Goal: Task Accomplishment & Management: Manage account settings

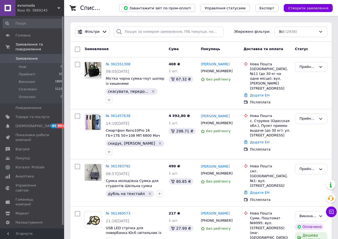
click at [34, 5] on span "evromoda" at bounding box center [37, 5] width 40 height 5
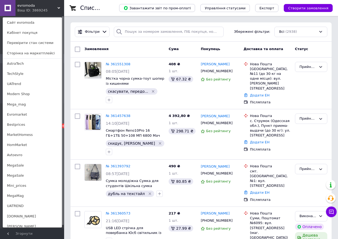
click at [27, 93] on link "Modern Shop" at bounding box center [32, 94] width 59 height 10
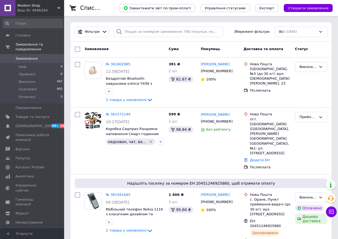
click at [29, 7] on span "Modern Shop" at bounding box center [37, 5] width 40 height 5
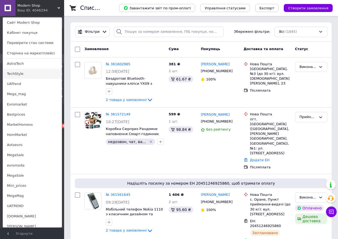
click at [22, 74] on link "TechStyle" at bounding box center [32, 74] width 59 height 10
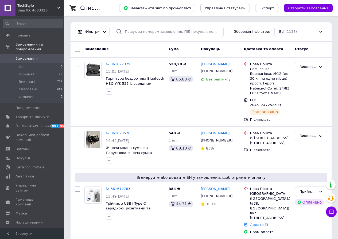
click at [18, 7] on div "TechStyle Ваш ID: 4083326" at bounding box center [39, 8] width 49 height 16
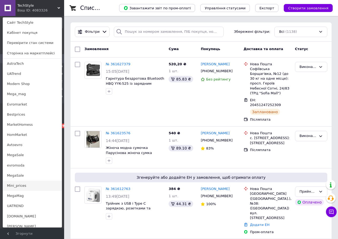
click at [22, 185] on link "Mini_prices" at bounding box center [32, 186] width 59 height 10
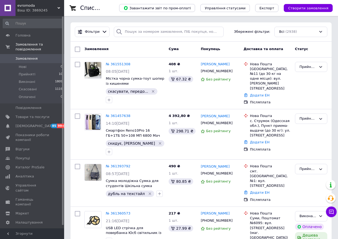
click at [36, 9] on div "Ваш ID: 3869245" at bounding box center [40, 10] width 47 height 5
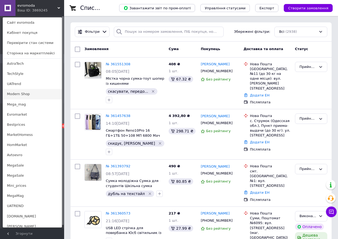
click at [26, 94] on link "Modern Shop" at bounding box center [32, 94] width 59 height 10
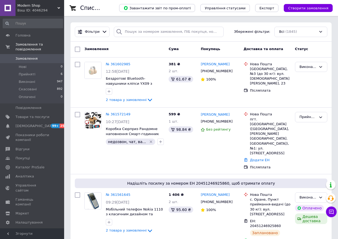
click at [34, 9] on div "Ваш ID: 4046294" at bounding box center [40, 10] width 47 height 5
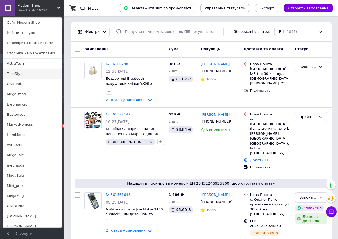
click at [31, 73] on link "TechStyle" at bounding box center [32, 74] width 59 height 10
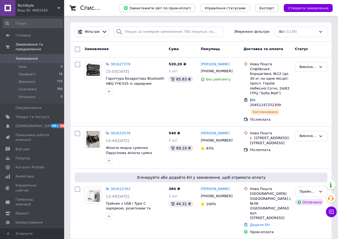
click at [28, 6] on span "TechStyle" at bounding box center [37, 5] width 40 height 5
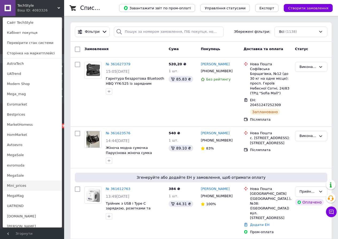
click at [29, 185] on link "Mini_prices" at bounding box center [32, 186] width 59 height 10
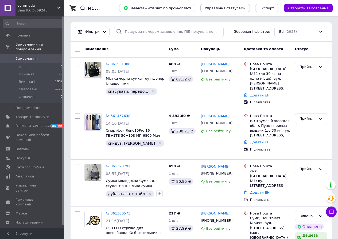
click at [26, 7] on span "evromoda" at bounding box center [37, 5] width 40 height 5
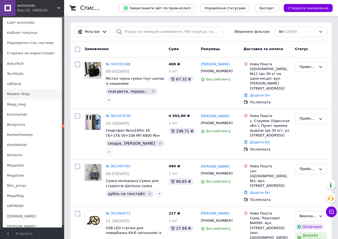
click at [27, 94] on link "Modern Shop" at bounding box center [32, 94] width 59 height 10
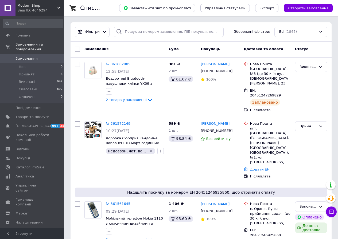
click at [30, 8] on span "Modern Shop" at bounding box center [37, 5] width 40 height 5
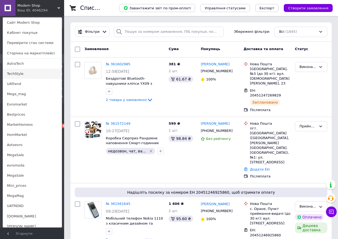
click at [23, 72] on link "TechStyle" at bounding box center [32, 74] width 59 height 10
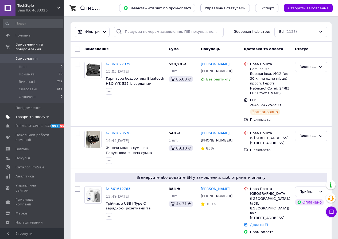
click at [40, 115] on span "Товари та послуги" at bounding box center [32, 117] width 34 height 5
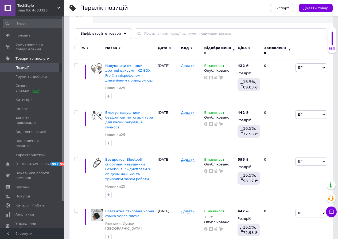
scroll to position [16, 0]
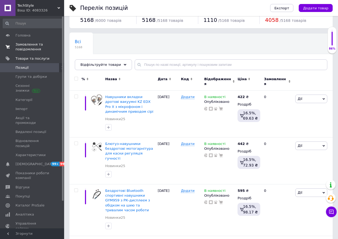
click at [41, 45] on span "Замовлення та повідомлення" at bounding box center [32, 47] width 34 height 10
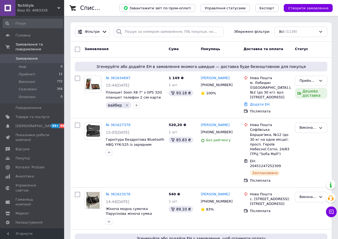
drag, startPoint x: 30, startPoint y: 5, endPoint x: 28, endPoint y: 66, distance: 61.4
click at [30, 5] on span "TechStyle" at bounding box center [37, 5] width 40 height 5
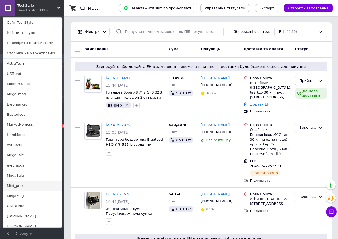
click at [27, 185] on link "Mini_prices" at bounding box center [32, 186] width 59 height 10
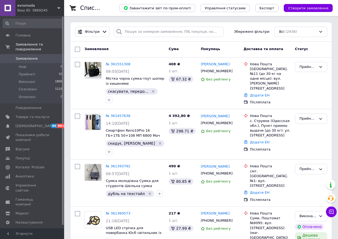
click at [34, 10] on div "Ваш ID: 3869245" at bounding box center [40, 10] width 47 height 5
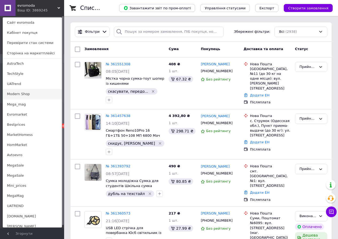
click at [24, 95] on link "Modern Shop" at bounding box center [32, 94] width 59 height 10
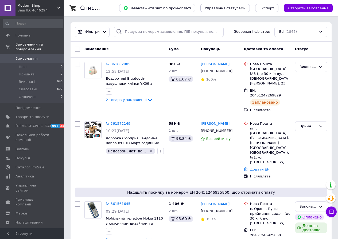
click at [31, 7] on span "Modern Shop" at bounding box center [37, 5] width 40 height 5
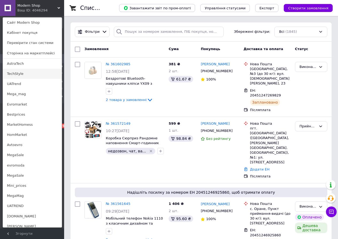
click at [22, 73] on link "TechStyle" at bounding box center [32, 74] width 59 height 10
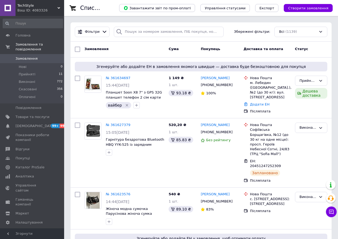
click at [37, 7] on span "TechStyle" at bounding box center [37, 5] width 40 height 5
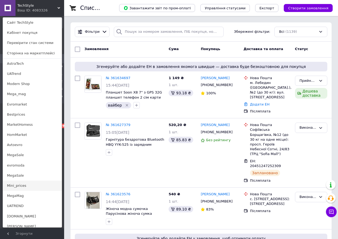
click at [21, 184] on link "Mini_prices" at bounding box center [32, 186] width 59 height 10
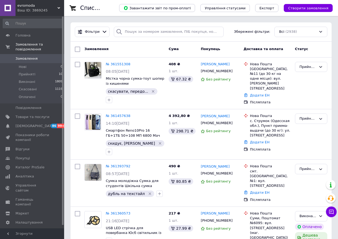
click at [30, 10] on div "Ваш ID: 3869245" at bounding box center [40, 10] width 47 height 5
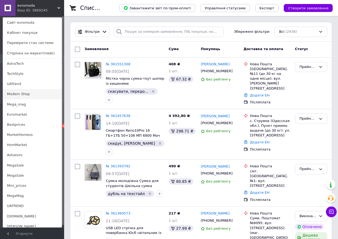
click at [30, 94] on link "Modern Shop" at bounding box center [32, 94] width 59 height 10
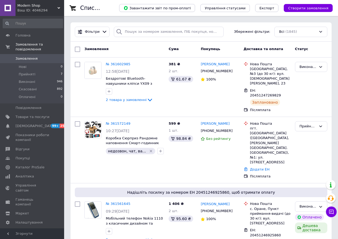
click at [36, 10] on div "Ваш ID: 4046294" at bounding box center [40, 10] width 47 height 5
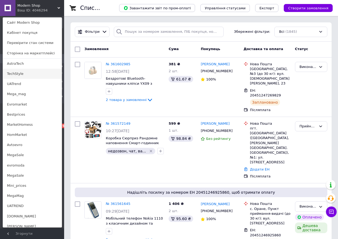
click at [23, 75] on link "TechStyle" at bounding box center [32, 74] width 59 height 10
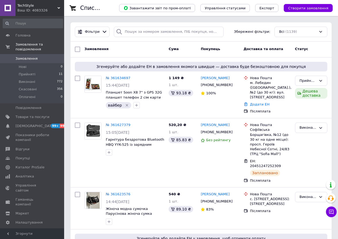
click at [29, 4] on span "TechStyle" at bounding box center [37, 5] width 40 height 5
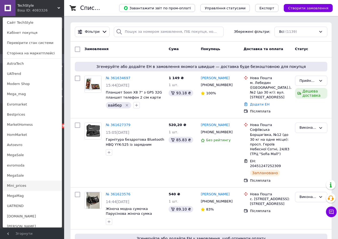
click at [32, 188] on link "Mini_prices" at bounding box center [32, 186] width 59 height 10
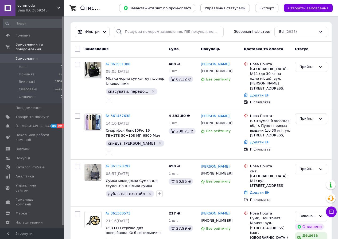
click at [29, 7] on span "evromoda" at bounding box center [37, 5] width 40 height 5
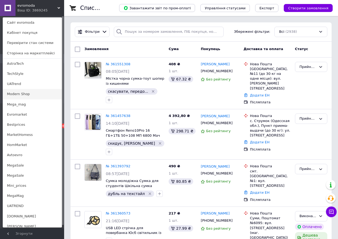
click at [29, 96] on link "Modern Shop" at bounding box center [32, 94] width 59 height 10
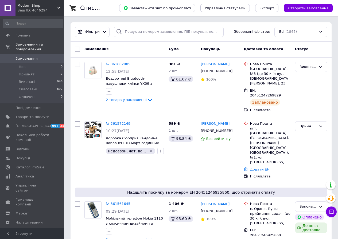
click at [33, 7] on span "Modern Shop" at bounding box center [37, 5] width 40 height 5
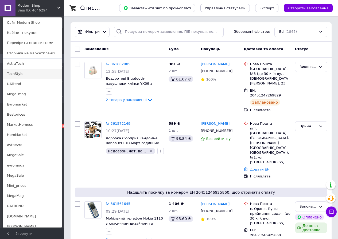
click at [36, 72] on link "TechStyle" at bounding box center [32, 74] width 59 height 10
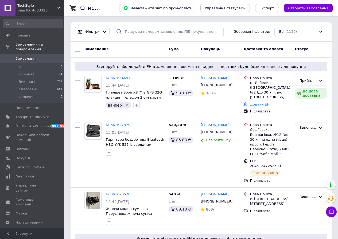
click at [30, 9] on div "Ваш ID: 4083326" at bounding box center [40, 10] width 47 height 5
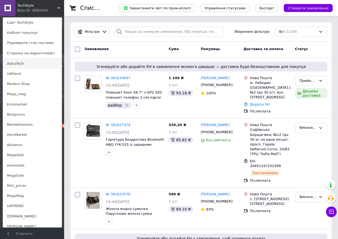
click at [22, 64] on link "AstraTech" at bounding box center [32, 64] width 59 height 10
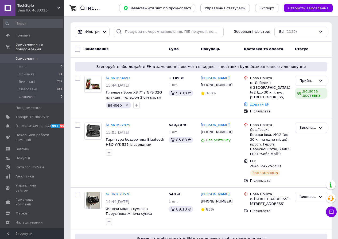
click at [34, 6] on span "TechStyle" at bounding box center [37, 5] width 40 height 5
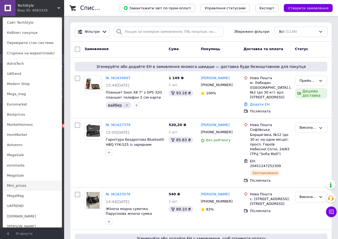
click at [22, 188] on link "Mini_prices" at bounding box center [32, 186] width 59 height 10
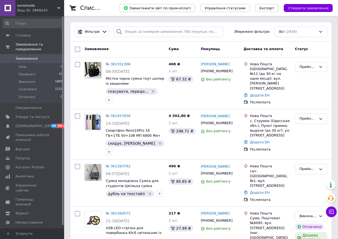
click at [26, 4] on span "evromoda" at bounding box center [37, 5] width 40 height 5
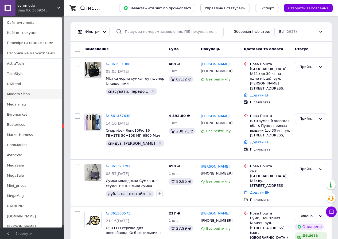
click at [25, 96] on link "Modern Shop" at bounding box center [32, 94] width 59 height 10
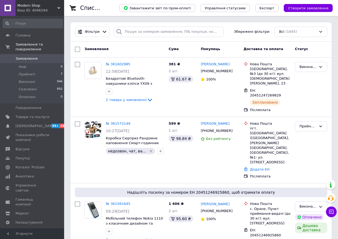
click at [32, 6] on span "Modern Shop" at bounding box center [37, 5] width 40 height 5
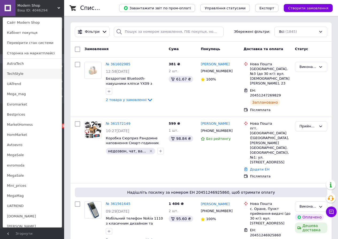
click at [24, 71] on link "TechStyle" at bounding box center [32, 74] width 59 height 10
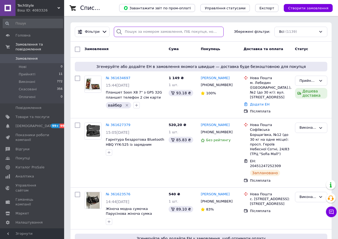
click at [148, 33] on input "search" at bounding box center [169, 32] width 110 height 10
type input "зверев"
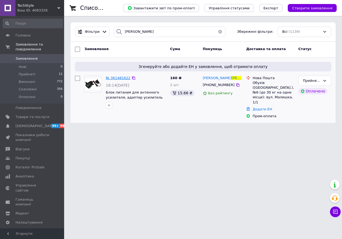
click at [120, 79] on span "№ 361481622" at bounding box center [118, 78] width 25 height 4
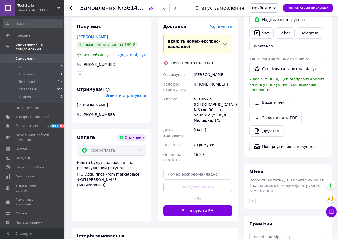
scroll to position [124, 0]
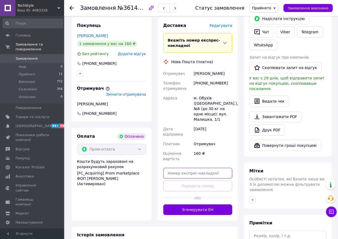
click at [194, 168] on input "text" at bounding box center [197, 173] width 69 height 11
paste input "20451246937299"
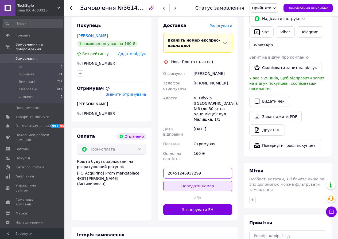
type input "20451246937299"
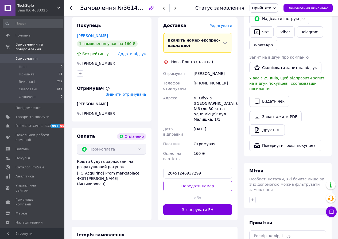
click at [195, 181] on button "Передати номер" at bounding box center [197, 186] width 69 height 11
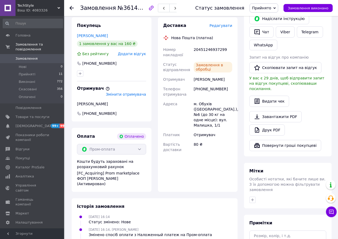
click at [271, 6] on span "Прийнято" at bounding box center [261, 8] width 19 height 4
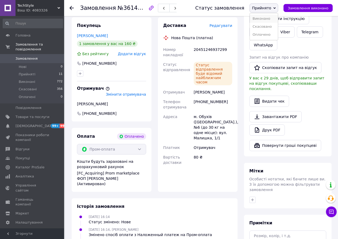
click at [267, 19] on li "Виконано" at bounding box center [264, 19] width 28 height 8
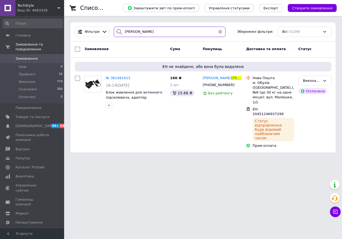
drag, startPoint x: 142, startPoint y: 33, endPoint x: 121, endPoint y: 33, distance: 21.1
click at [121, 33] on div "зверев" at bounding box center [170, 32] width 112 height 10
type input "белянский"
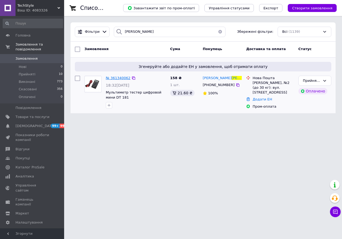
click at [116, 77] on span "№ 361340062" at bounding box center [118, 78] width 25 height 4
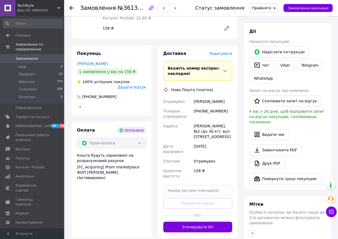
scroll to position [92, 0]
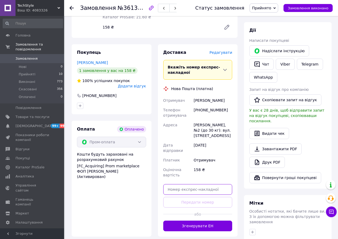
click at [197, 187] on input "text" at bounding box center [197, 189] width 69 height 11
paste input "20451246940931"
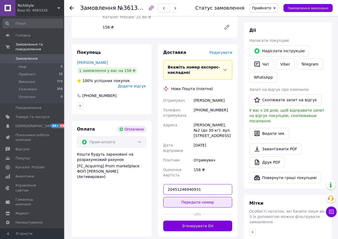
type input "20451246940931"
click at [204, 199] on button "Передати номер" at bounding box center [197, 202] width 69 height 11
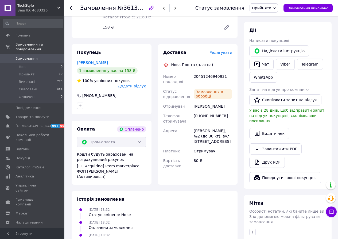
click at [271, 8] on span "Прийнято" at bounding box center [261, 8] width 19 height 4
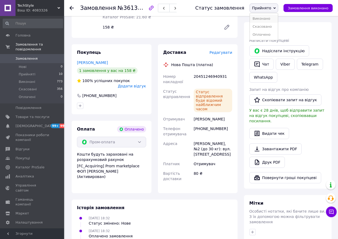
click at [267, 18] on li "Виконано" at bounding box center [264, 19] width 28 height 8
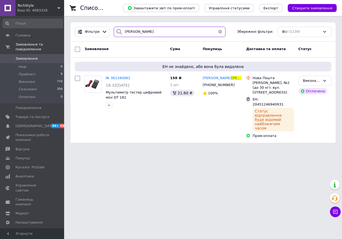
drag, startPoint x: 129, startPoint y: 33, endPoint x: 121, endPoint y: 36, distance: 8.2
click at [121, 36] on div "белянский" at bounding box center [170, 32] width 112 height 10
type input "кучер"
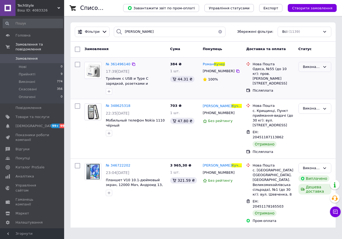
click at [315, 68] on div "Виконано" at bounding box center [311, 67] width 17 height 6
click at [310, 78] on li "Прийнято" at bounding box center [314, 78] width 32 height 10
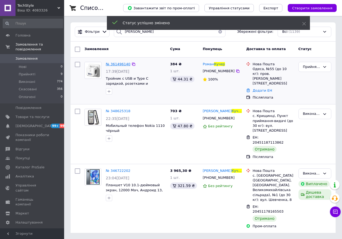
click at [121, 65] on span "№ 361496140" at bounding box center [118, 64] width 25 height 4
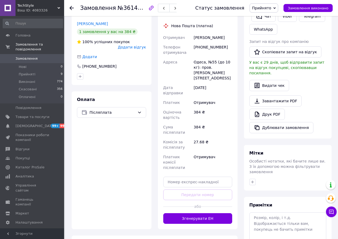
scroll to position [121, 0]
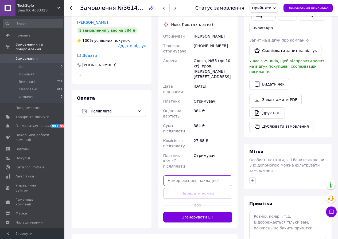
click at [207, 176] on input "text" at bounding box center [197, 181] width 69 height 11
paste input "20451246942576"
type input "20451246942576"
drag, startPoint x: 204, startPoint y: 168, endPoint x: 208, endPoint y: 166, distance: 4.6
click at [204, 188] on button "Передати номер" at bounding box center [197, 193] width 69 height 11
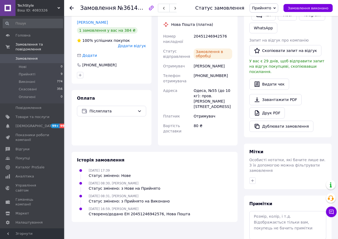
click at [271, 9] on span "Прийнято" at bounding box center [261, 8] width 19 height 4
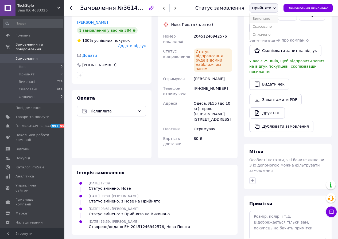
click at [267, 18] on li "Виконано" at bounding box center [264, 19] width 28 height 8
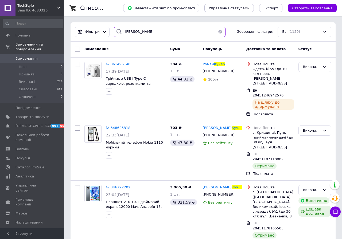
click at [119, 41] on div "Фільтри кучер Збережені фільтри: Всі (1139)" at bounding box center [202, 31] width 265 height 19
type input "камад"
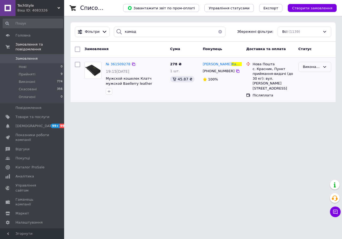
click at [306, 68] on div "Виконано" at bounding box center [311, 67] width 17 height 6
click at [309, 79] on li "Прийнято" at bounding box center [314, 78] width 32 height 10
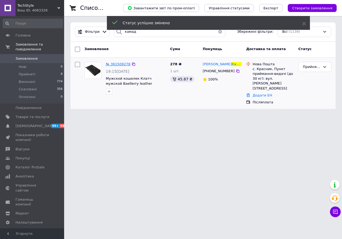
click at [116, 66] on span "№ 361509278" at bounding box center [118, 64] width 25 height 4
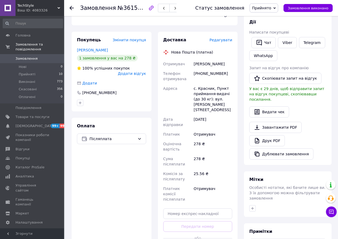
scroll to position [93, 0]
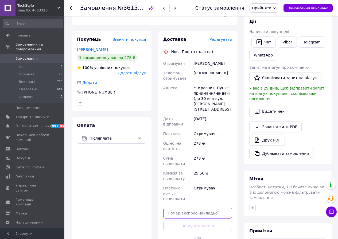
click at [204, 208] on input "text" at bounding box center [197, 213] width 69 height 11
paste input "20451246944078"
type input "20451246944078"
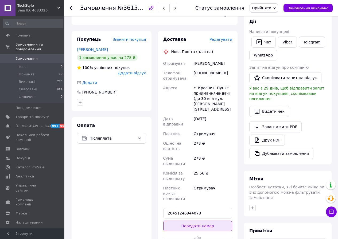
click at [205, 221] on button "Передати номер" at bounding box center [197, 226] width 69 height 11
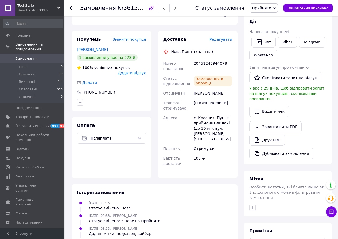
click at [270, 10] on span "Прийнято" at bounding box center [261, 8] width 19 height 4
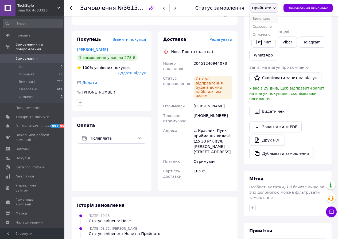
click at [271, 19] on li "Виконано" at bounding box center [264, 19] width 28 height 8
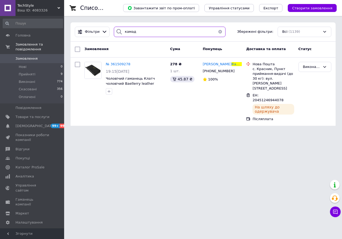
drag, startPoint x: 127, startPoint y: 34, endPoint x: 116, endPoint y: 36, distance: 11.7
click at [116, 36] on div "камад" at bounding box center [170, 32] width 112 height 10
type input "нещерет"
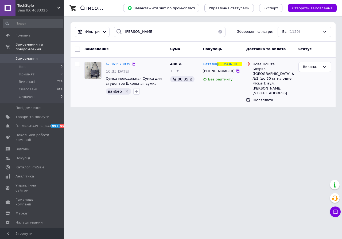
drag, startPoint x: 314, startPoint y: 65, endPoint x: 313, endPoint y: 72, distance: 7.9
click at [315, 65] on div "Виконано" at bounding box center [311, 67] width 17 height 6
click at [312, 77] on li "Прийнято" at bounding box center [314, 78] width 32 height 10
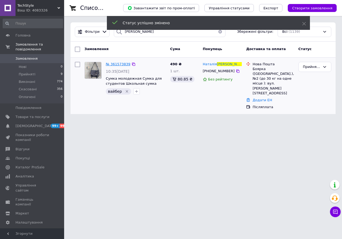
click at [121, 65] on span "№ 361573839" at bounding box center [118, 64] width 25 height 4
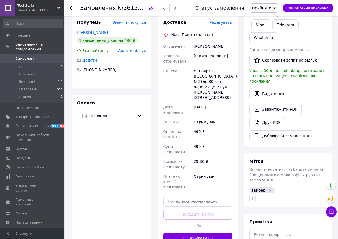
scroll to position [111, 0]
click at [206, 196] on input "text" at bounding box center [197, 201] width 69 height 11
paste input "20451246947763"
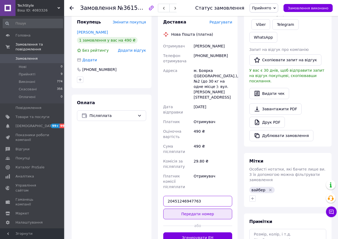
type input "20451246947763"
click at [199, 209] on button "Передати номер" at bounding box center [197, 214] width 69 height 11
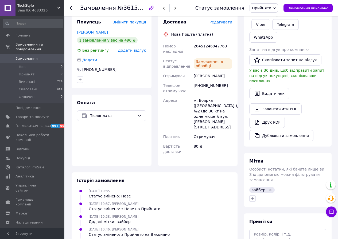
click at [269, 7] on span "Прийнято" at bounding box center [261, 8] width 19 height 4
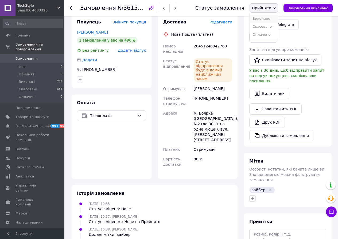
click at [265, 17] on li "Виконано" at bounding box center [264, 19] width 28 height 8
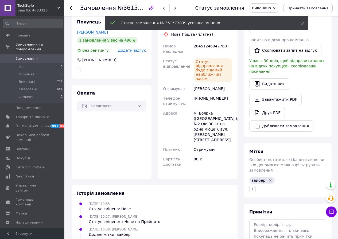
click at [44, 56] on span "Замовлення" at bounding box center [32, 58] width 34 height 5
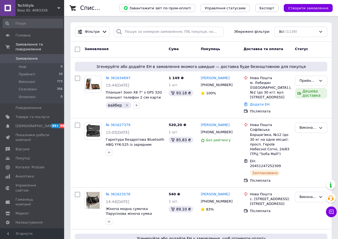
click at [22, 5] on span "TechStyle" at bounding box center [37, 5] width 40 height 5
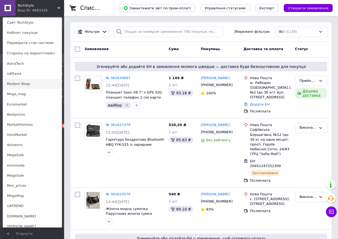
click at [27, 83] on link "Modern Shop" at bounding box center [32, 84] width 59 height 10
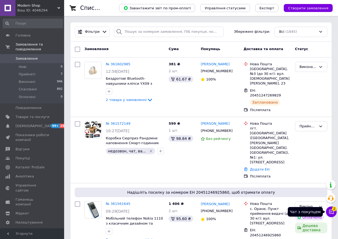
click at [329, 210] on icon at bounding box center [331, 212] width 5 height 5
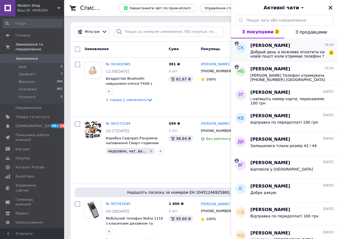
click at [284, 56] on span "Добрый день а можливо оплатити на новій пошті коли отримаю телефон ?" at bounding box center [288, 54] width 76 height 9
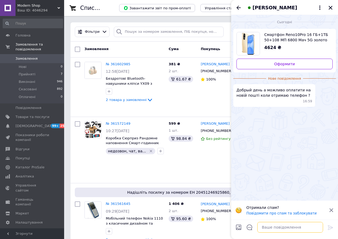
drag, startPoint x: 284, startPoint y: 229, endPoint x: 282, endPoint y: 224, distance: 5.4
click at [284, 229] on textarea at bounding box center [290, 227] width 66 height 11
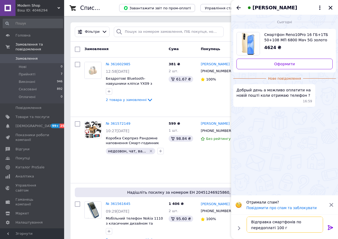
type textarea "Відправка смартфонів по передоплаті 100 гр"
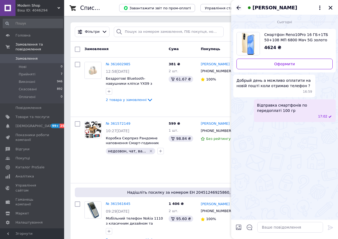
click at [238, 6] on icon "Назад" at bounding box center [238, 8] width 6 height 6
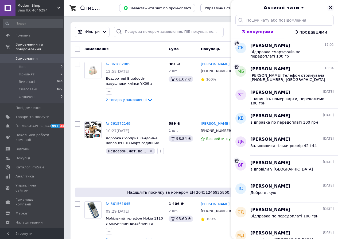
click at [329, 8] on icon "Закрити" at bounding box center [330, 7] width 5 height 5
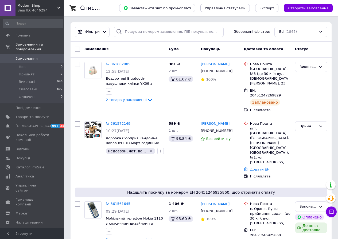
click at [33, 7] on span "Modern Shop" at bounding box center [37, 5] width 40 height 5
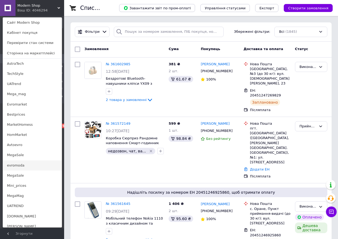
click at [26, 167] on link "evromoda" at bounding box center [32, 166] width 59 height 10
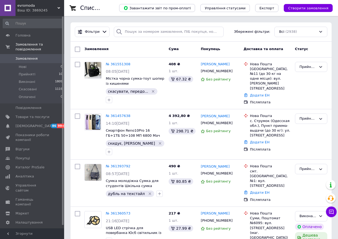
click at [28, 8] on span "evromoda" at bounding box center [37, 5] width 40 height 5
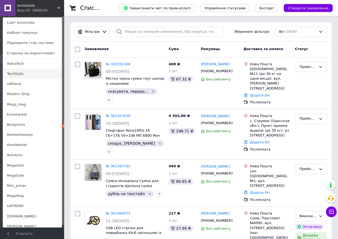
click at [23, 75] on link "TechStyle" at bounding box center [32, 74] width 59 height 10
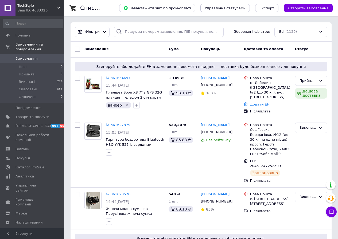
click at [38, 6] on span "TechStyle" at bounding box center [37, 5] width 40 height 5
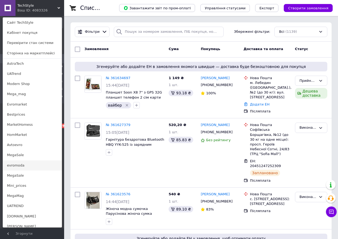
click at [17, 165] on link "evromoda" at bounding box center [32, 166] width 59 height 10
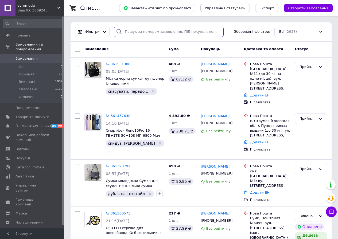
click at [163, 31] on input "search" at bounding box center [169, 32] width 110 height 10
paste input "Євген Лавров"
type input "Євген Лавров"
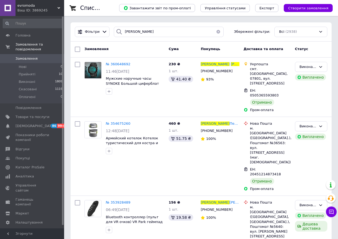
click at [32, 6] on span "evromoda" at bounding box center [37, 5] width 40 height 5
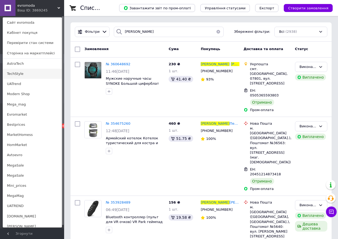
click at [27, 73] on link "TechStyle" at bounding box center [32, 74] width 59 height 10
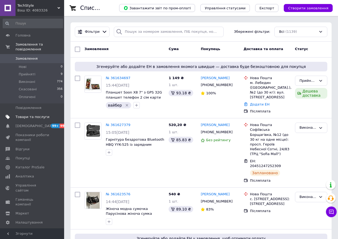
click at [34, 113] on link "Товари та послуги" at bounding box center [33, 117] width 66 height 9
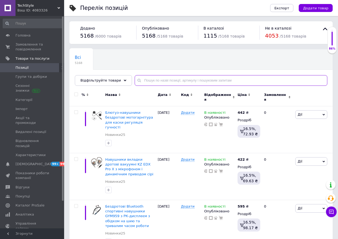
click at [142, 80] on input "text" at bounding box center [231, 80] width 192 height 11
type input "S23"
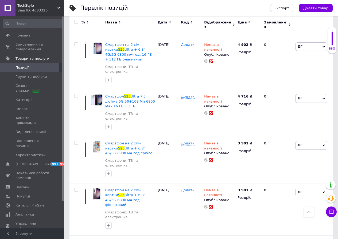
scroll to position [244, 0]
